Goal: Go to known website: Access a specific website the user already knows

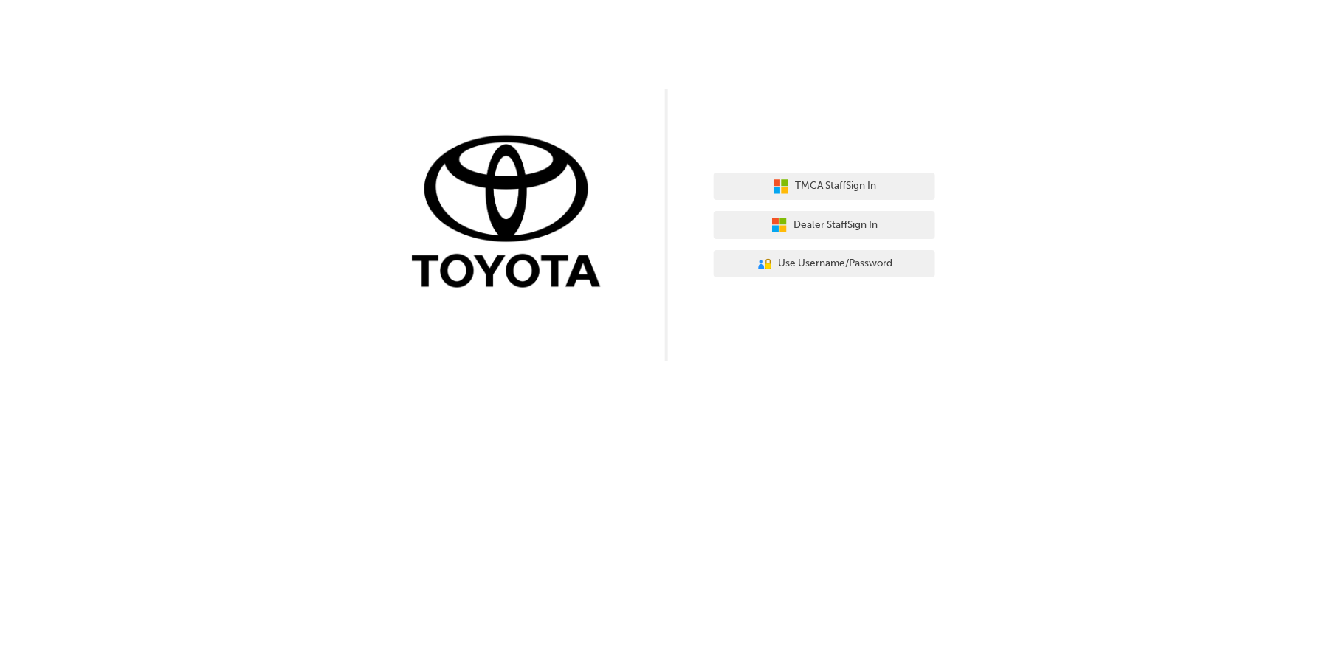
click at [827, 207] on div "TMCA Staff Sign In Dealer Staff Sign In User Authentication Icon - Blue Person,…" at bounding box center [824, 226] width 221 height 128
click at [809, 225] on span "Dealer Staff Sign In" at bounding box center [835, 225] width 84 height 17
